Goal: Task Accomplishment & Management: Use online tool/utility

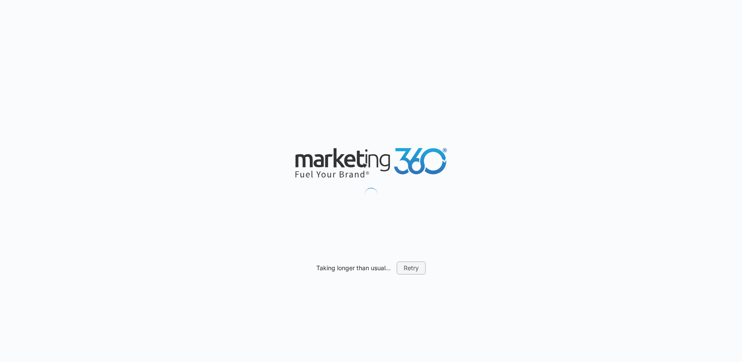
click at [412, 265] on button "Retry" at bounding box center [411, 267] width 29 height 13
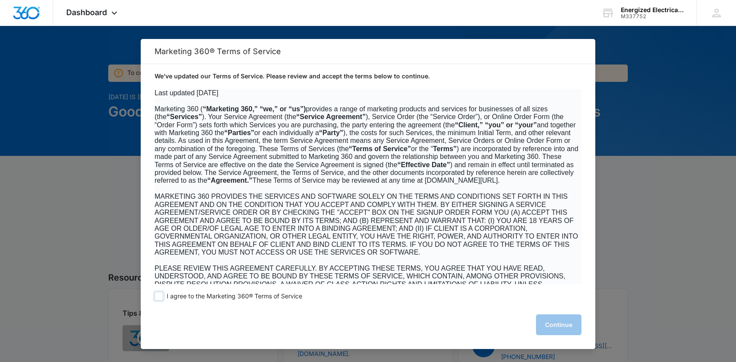
click at [161, 296] on span at bounding box center [159, 296] width 9 height 9
click at [161, 296] on input "I agree to the Marketing 360® Terms of Service" at bounding box center [159, 296] width 9 height 9
checkbox input "true"
click at [560, 323] on button "Continue" at bounding box center [558, 324] width 45 height 21
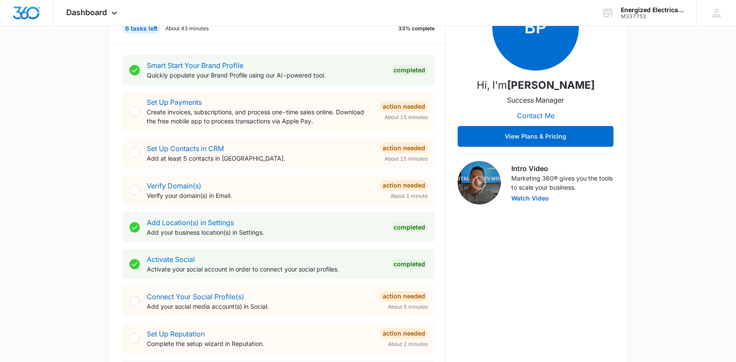
scroll to position [346, 0]
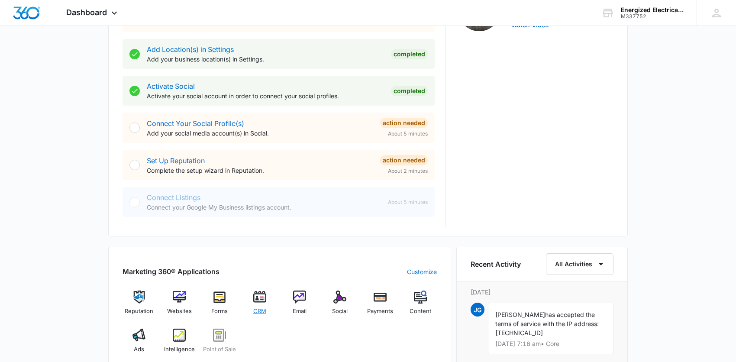
click at [258, 297] on img at bounding box center [259, 296] width 13 height 13
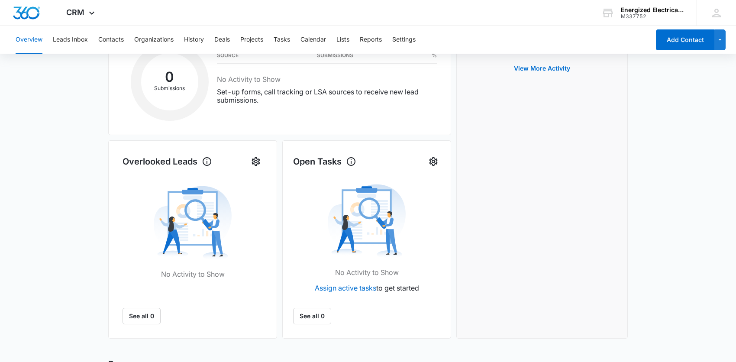
scroll to position [328, 0]
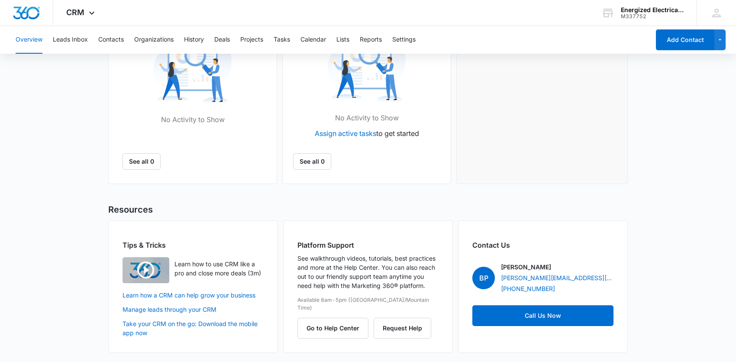
click at [148, 269] on img "button" at bounding box center [145, 270] width 47 height 26
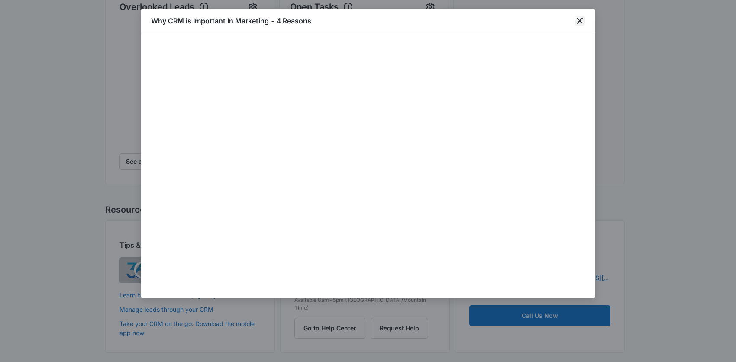
click at [581, 20] on icon "close" at bounding box center [579, 21] width 10 height 10
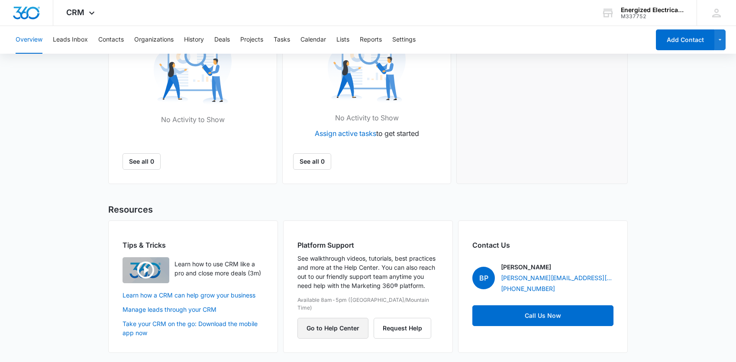
click at [348, 326] on button "Go to Help Center" at bounding box center [332, 328] width 71 height 21
